Goal: Find specific page/section: Find specific page/section

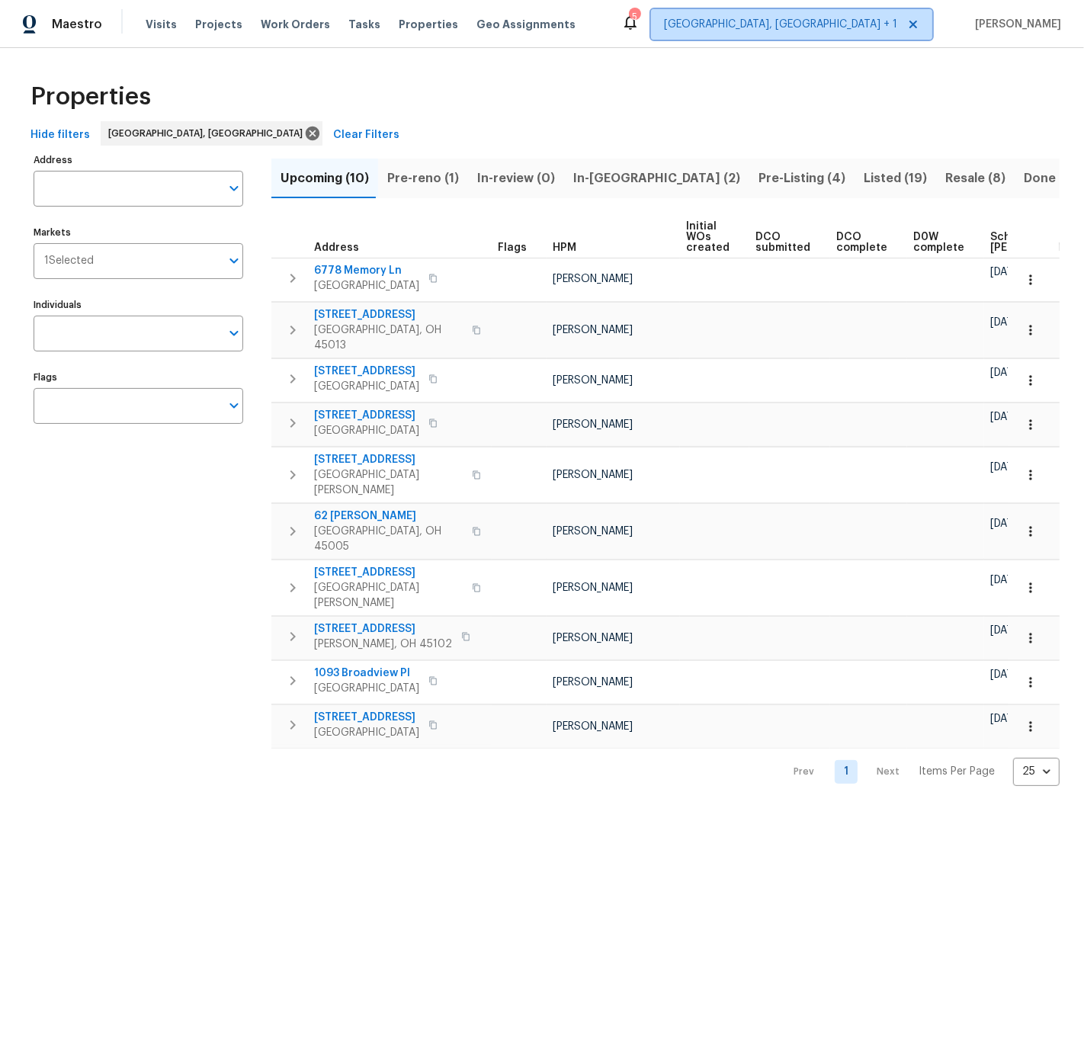
click at [850, 25] on span "Cincinnati, OH + 1" at bounding box center [780, 24] width 233 height 15
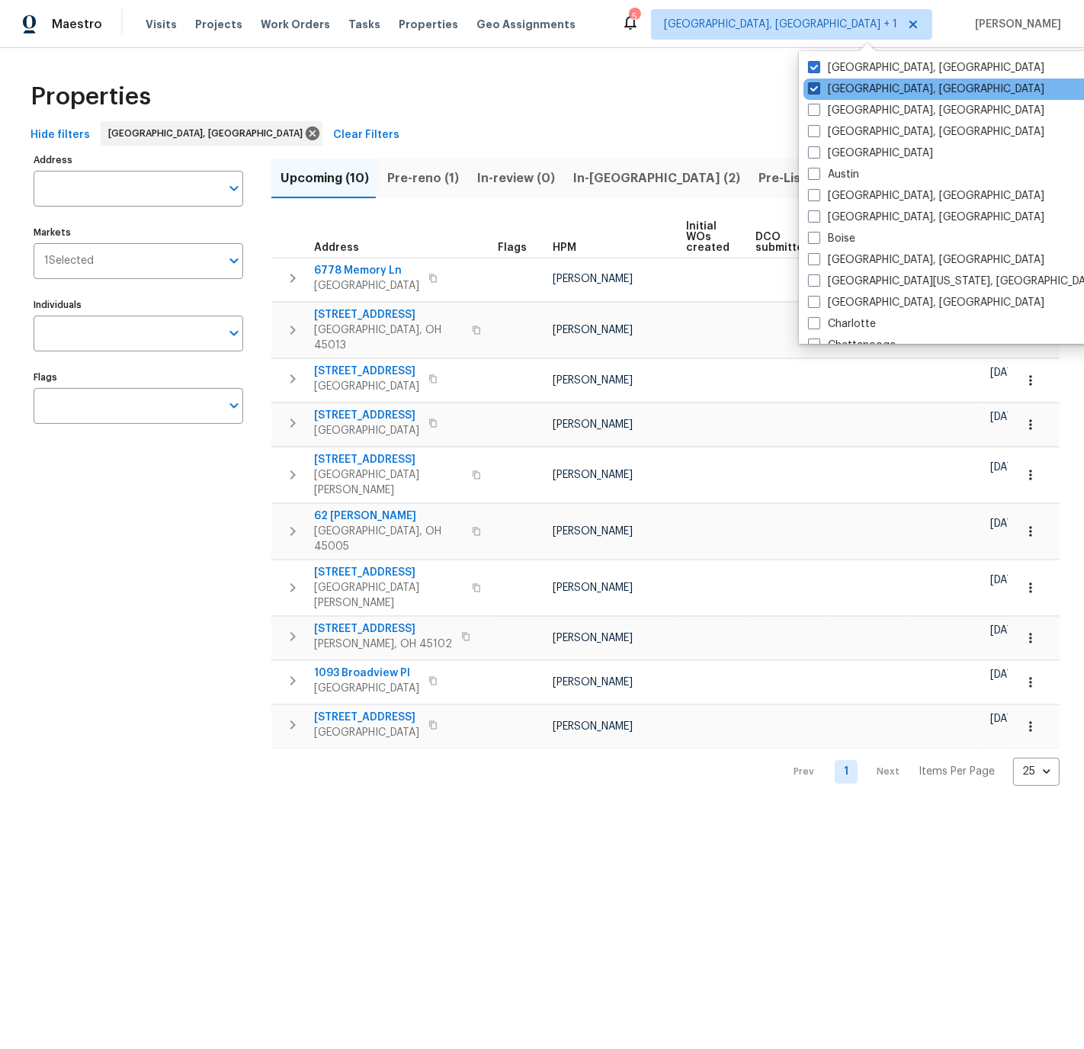
click at [814, 91] on span at bounding box center [814, 88] width 12 height 12
click at [814, 91] on input "Cincinnati, OH" at bounding box center [813, 87] width 10 height 10
checkbox input "false"
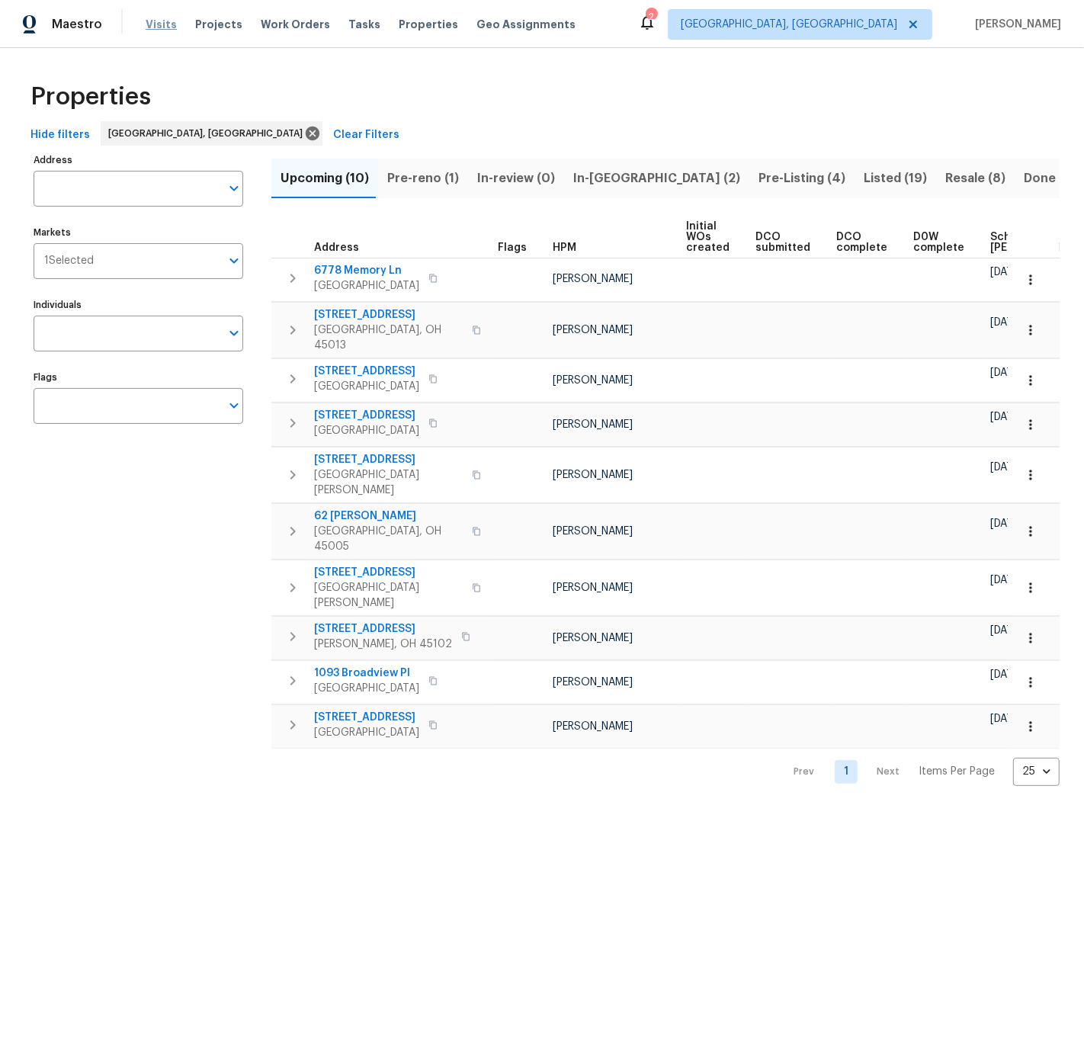
click at [151, 25] on span "Visits" at bounding box center [161, 24] width 31 height 15
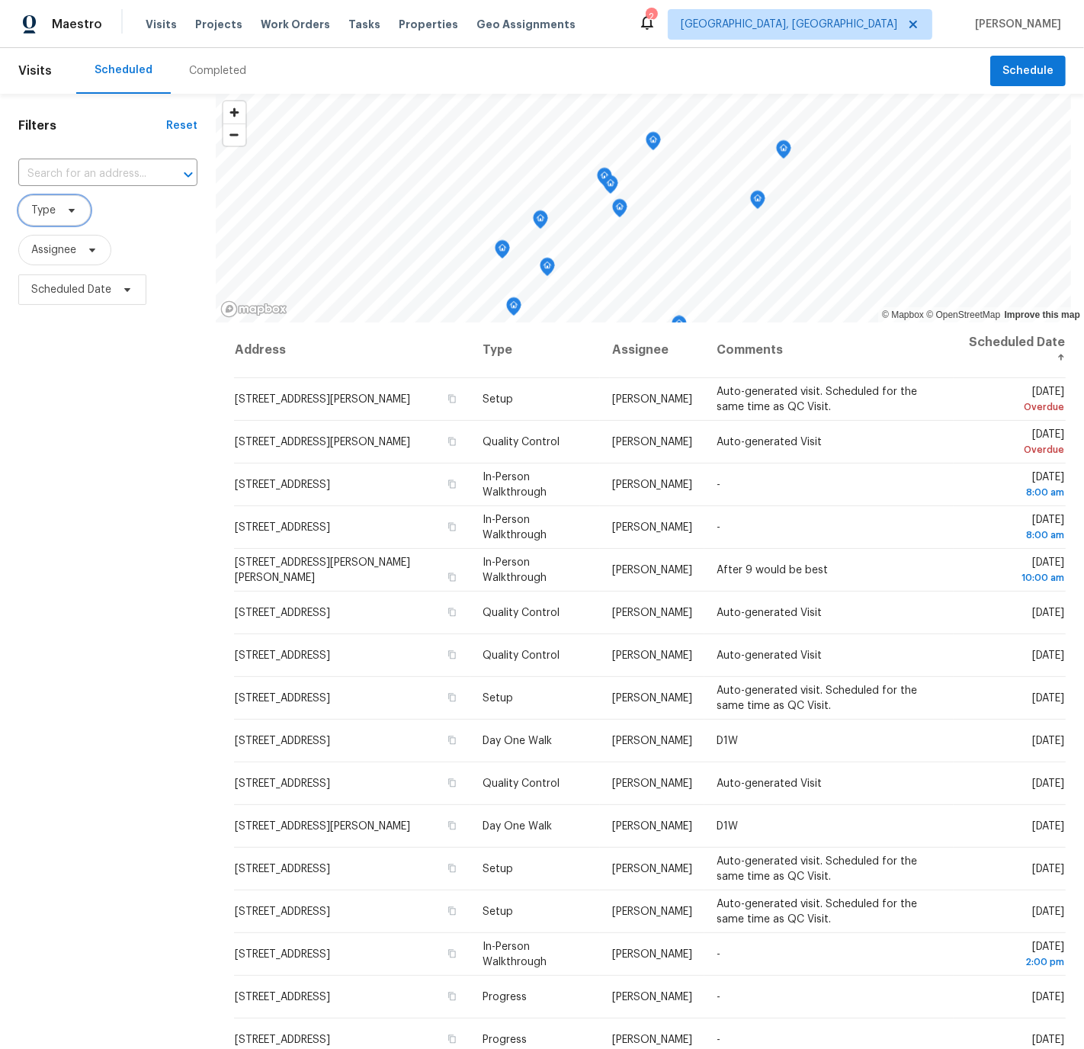
click at [54, 211] on span "Type" at bounding box center [43, 210] width 24 height 15
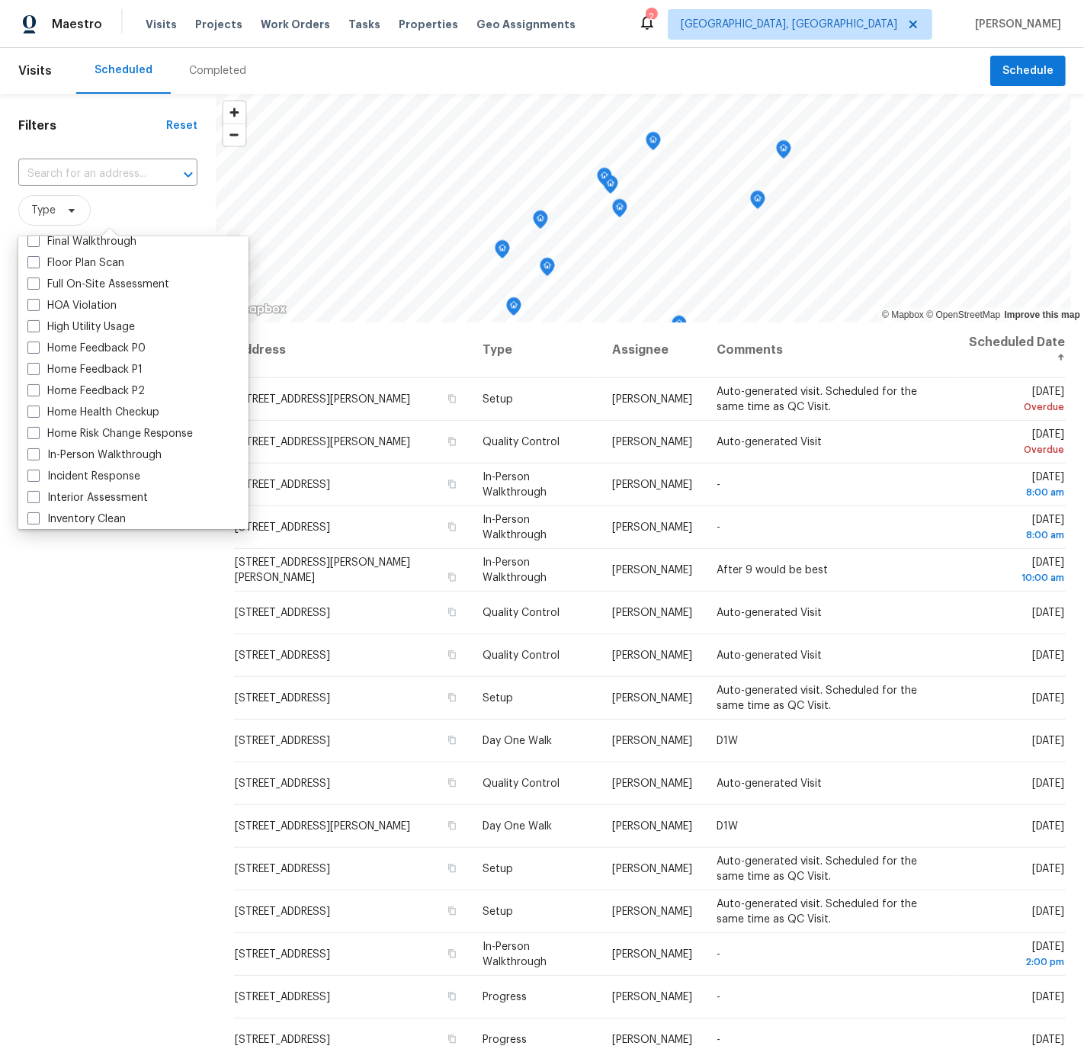
scroll to position [393, 0]
click at [31, 451] on span at bounding box center [33, 454] width 12 height 12
click at [31, 451] on input "In-Person Walkthrough" at bounding box center [32, 452] width 10 height 10
checkbox input "true"
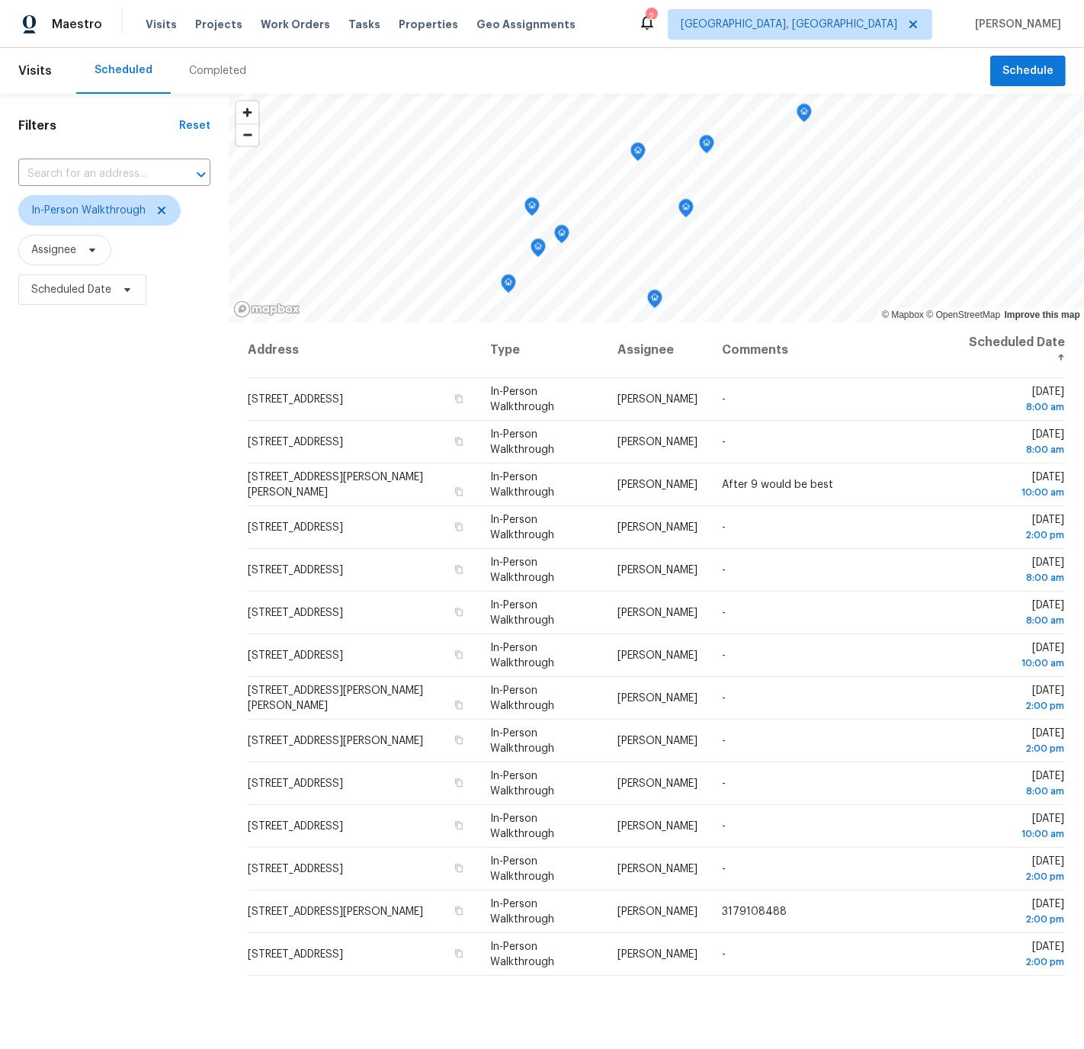
click at [92, 529] on div "Filters Reset ​ In-Person Walkthrough Assignee Scheduled Date" at bounding box center [114, 628] width 229 height 1068
click at [403, 26] on span "Properties" at bounding box center [428, 24] width 59 height 15
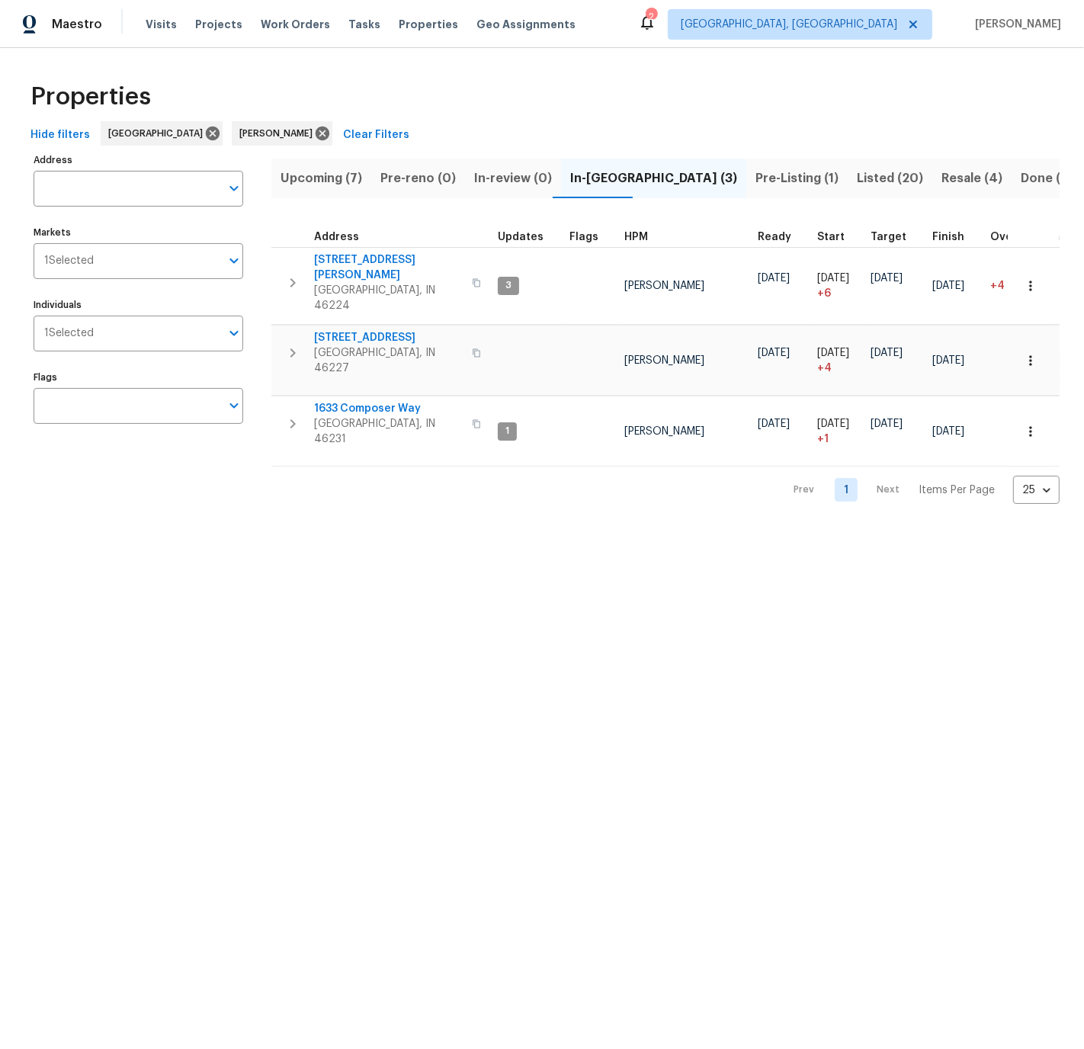
click at [324, 177] on span "Upcoming (7)" at bounding box center [322, 178] width 82 height 21
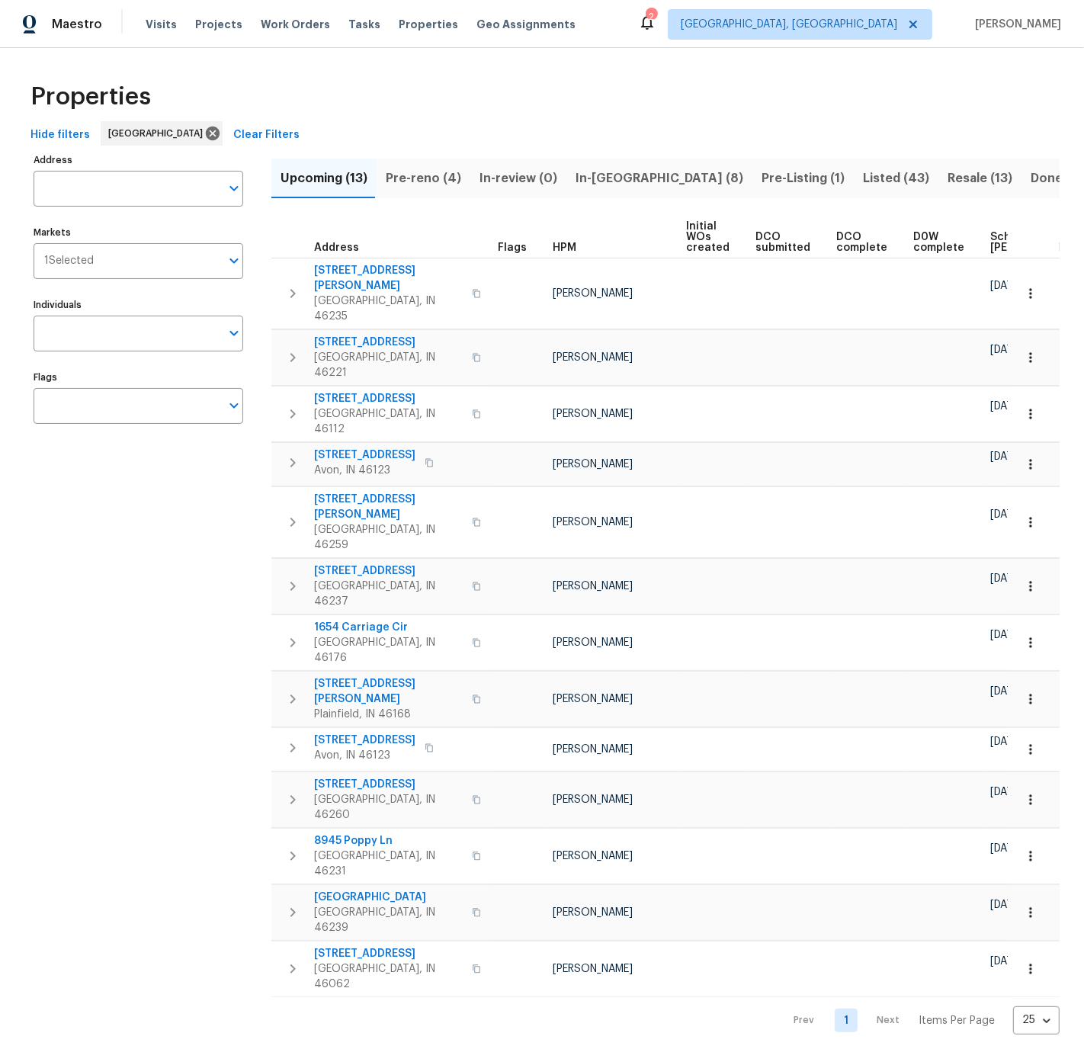
click at [414, 179] on span "Pre-reno (4)" at bounding box center [423, 178] width 75 height 21
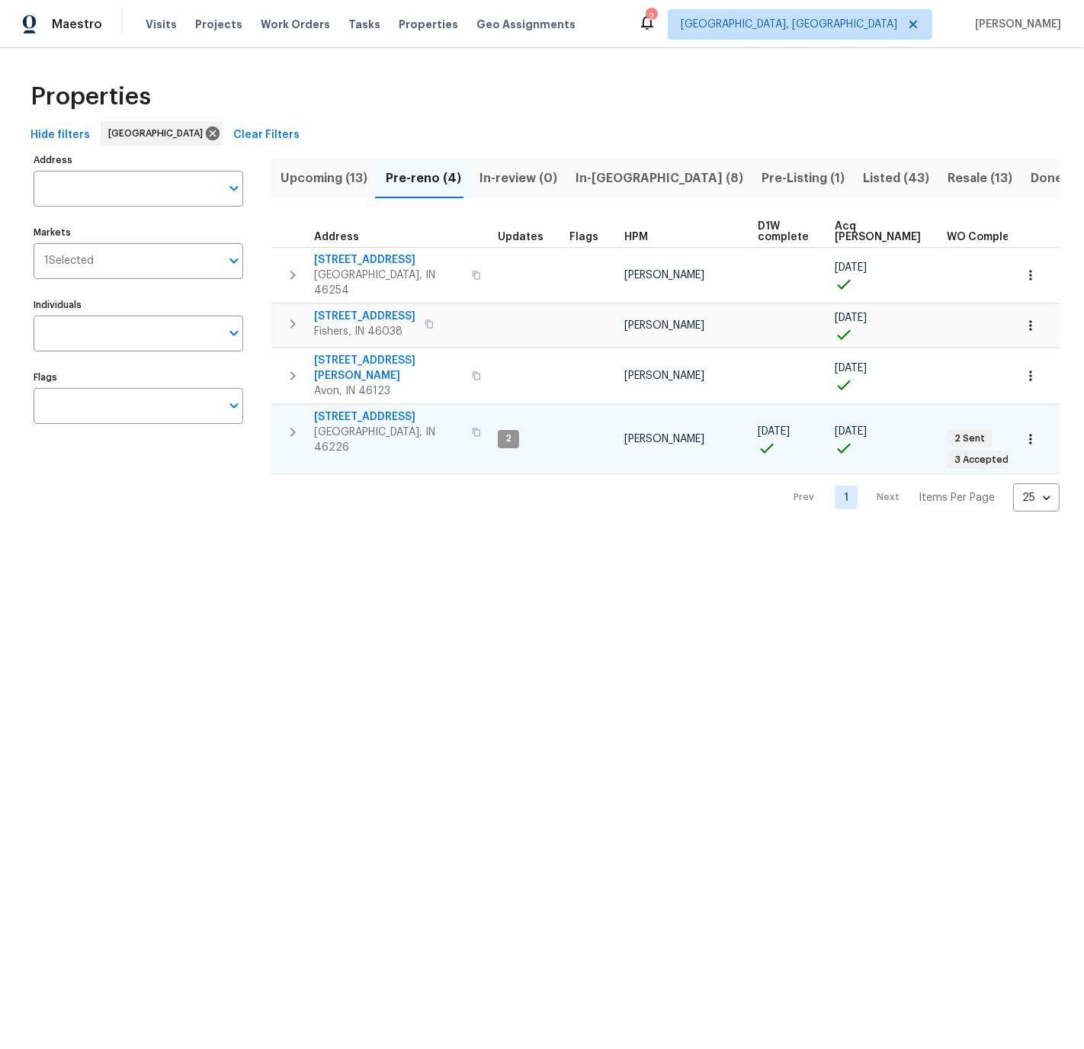
click at [1032, 432] on icon "button" at bounding box center [1030, 439] width 15 height 15
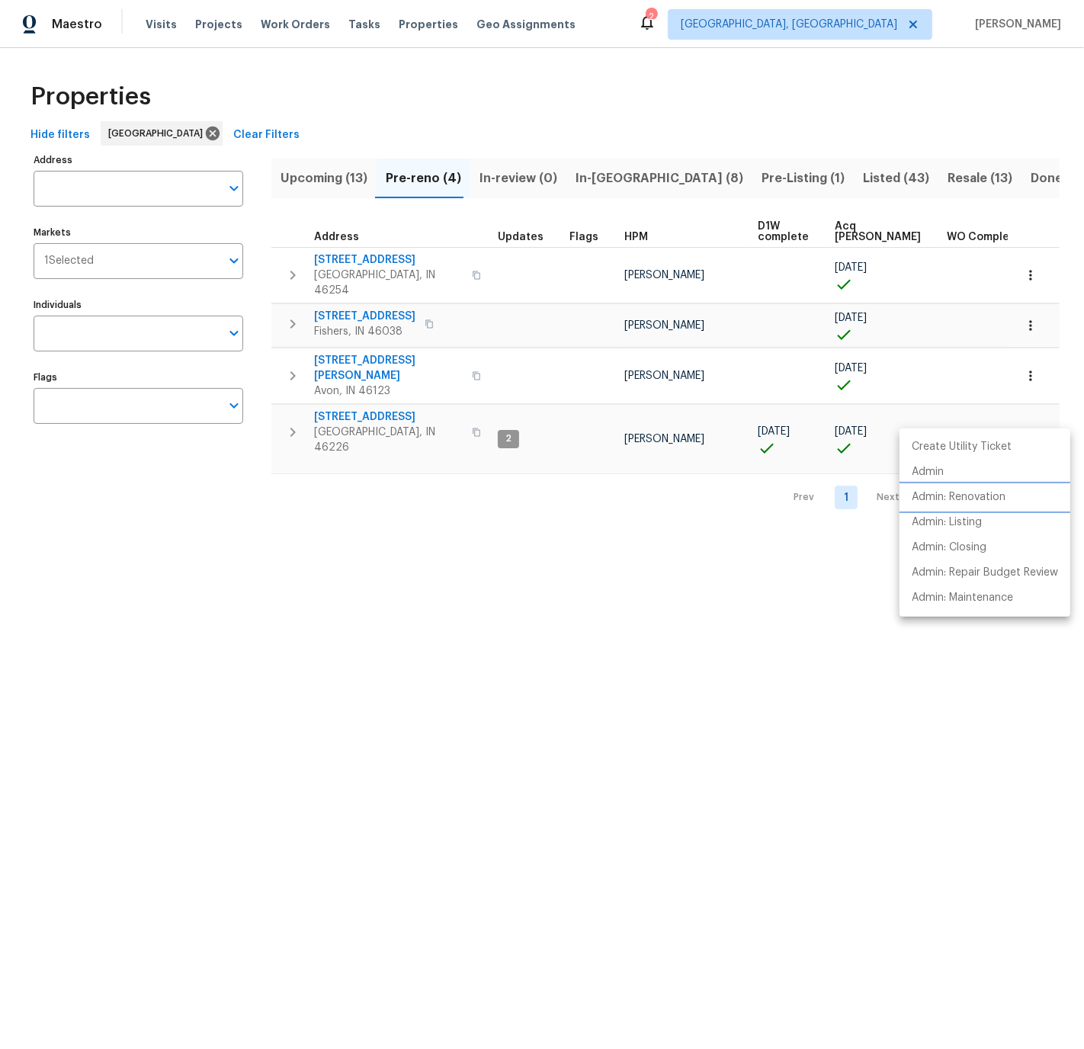
click at [961, 498] on p "Admin: Renovation" at bounding box center [959, 498] width 94 height 16
